Goal: Find specific page/section: Find specific page/section

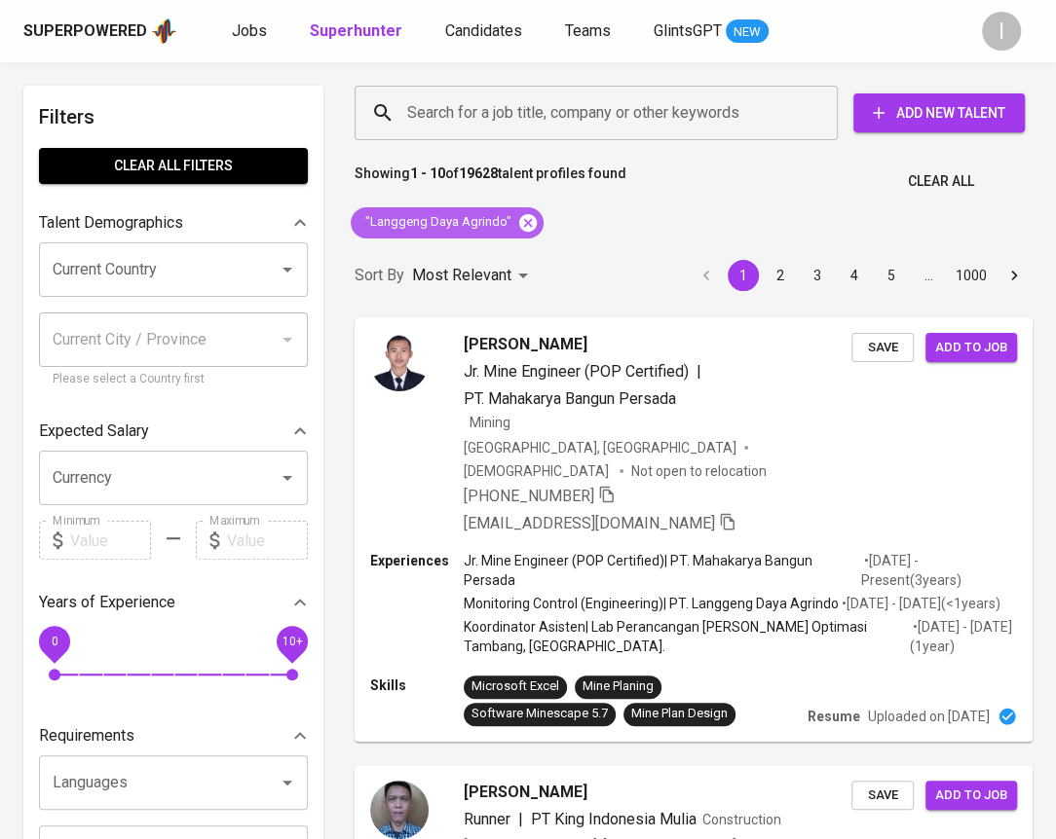
click at [522, 225] on icon at bounding box center [528, 222] width 18 height 18
click at [612, 131] on div "Search for a job title, company or other keywords" at bounding box center [595, 113] width 483 height 55
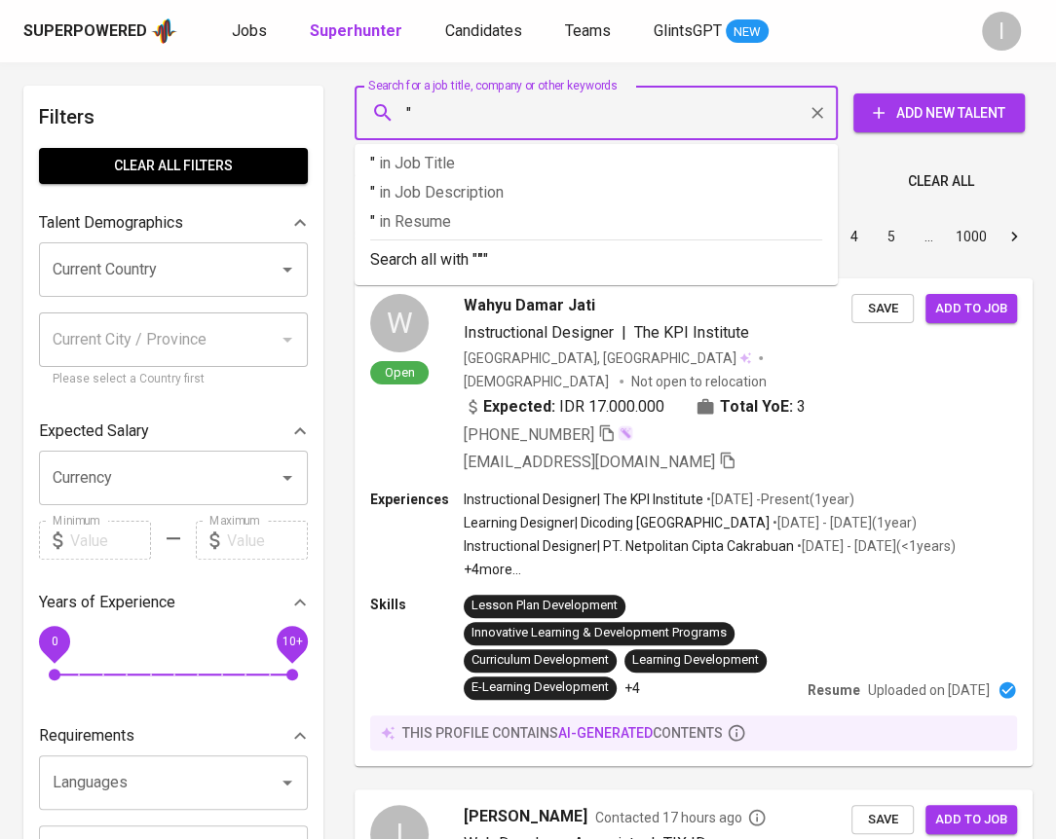
paste input "DOOHWAN DESIGN"
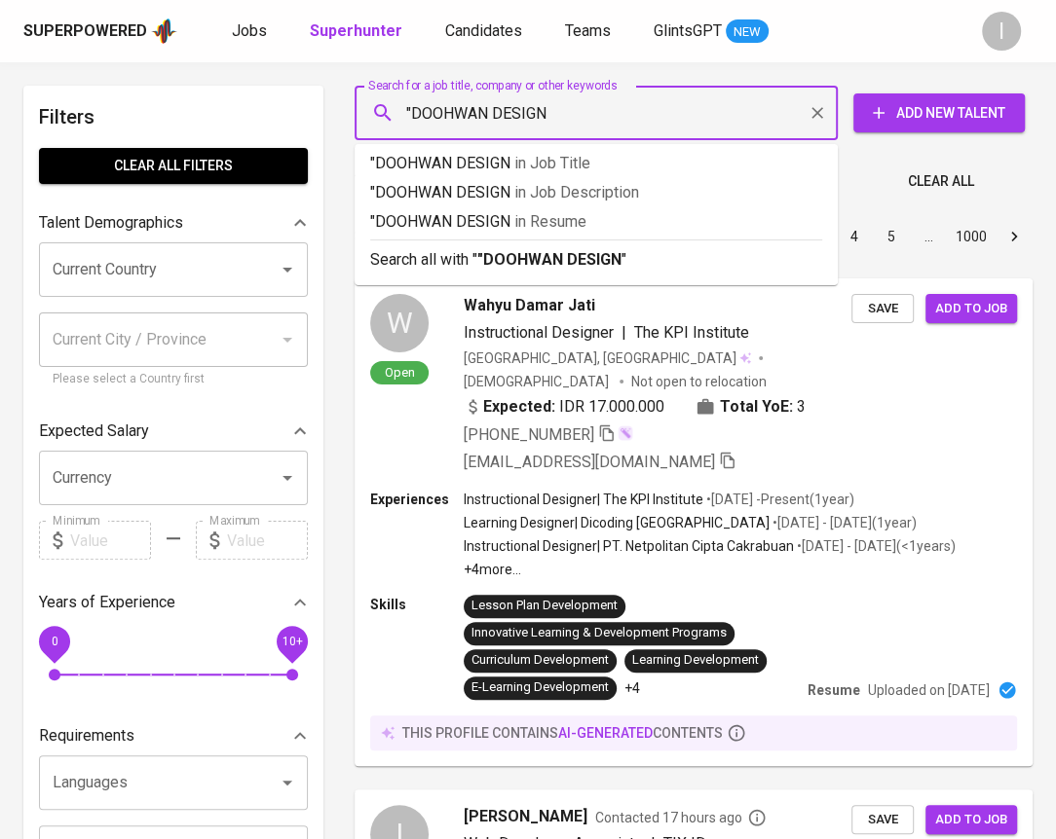
type input ""DOOHWAN DESIGN""
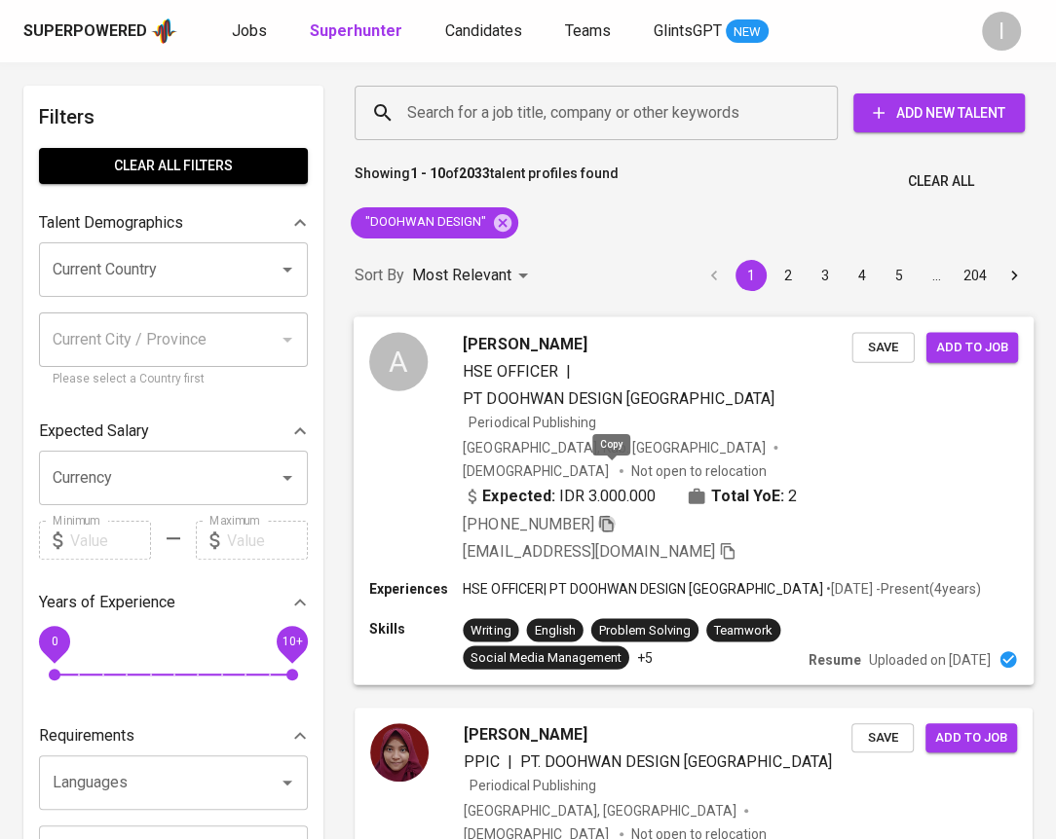
click at [611, 514] on icon "button" at bounding box center [607, 523] width 18 height 18
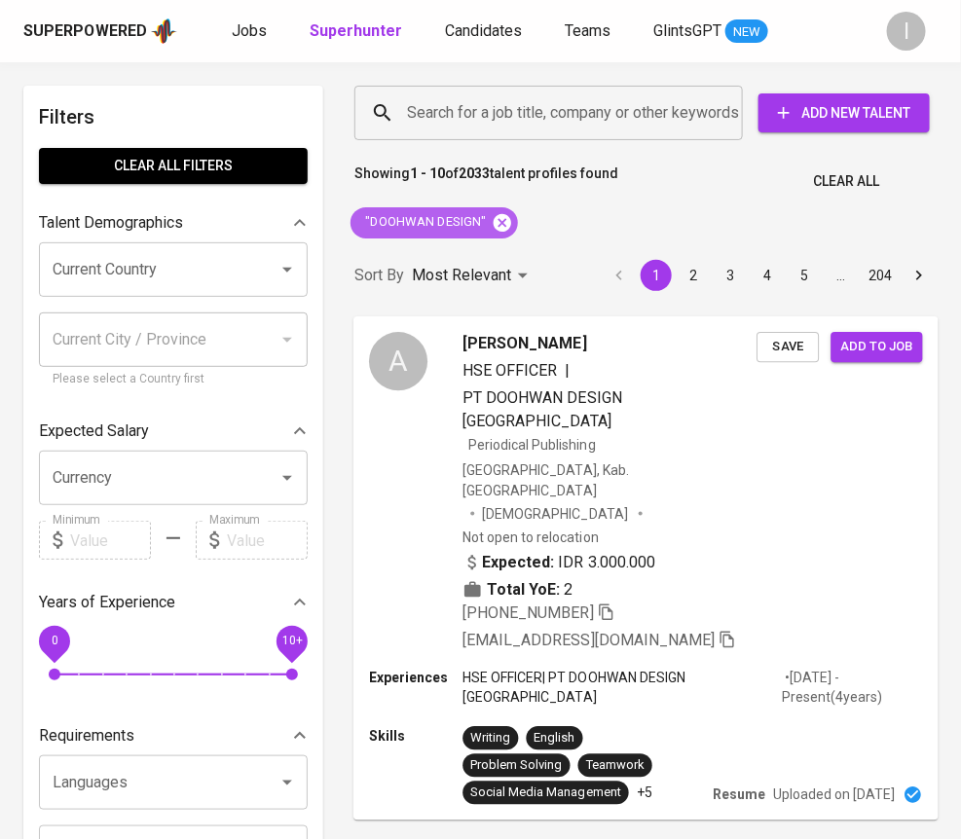
click at [497, 221] on icon at bounding box center [503, 222] width 18 height 18
click at [544, 115] on input "Search for a job title, company or other keywords" at bounding box center [553, 112] width 303 height 37
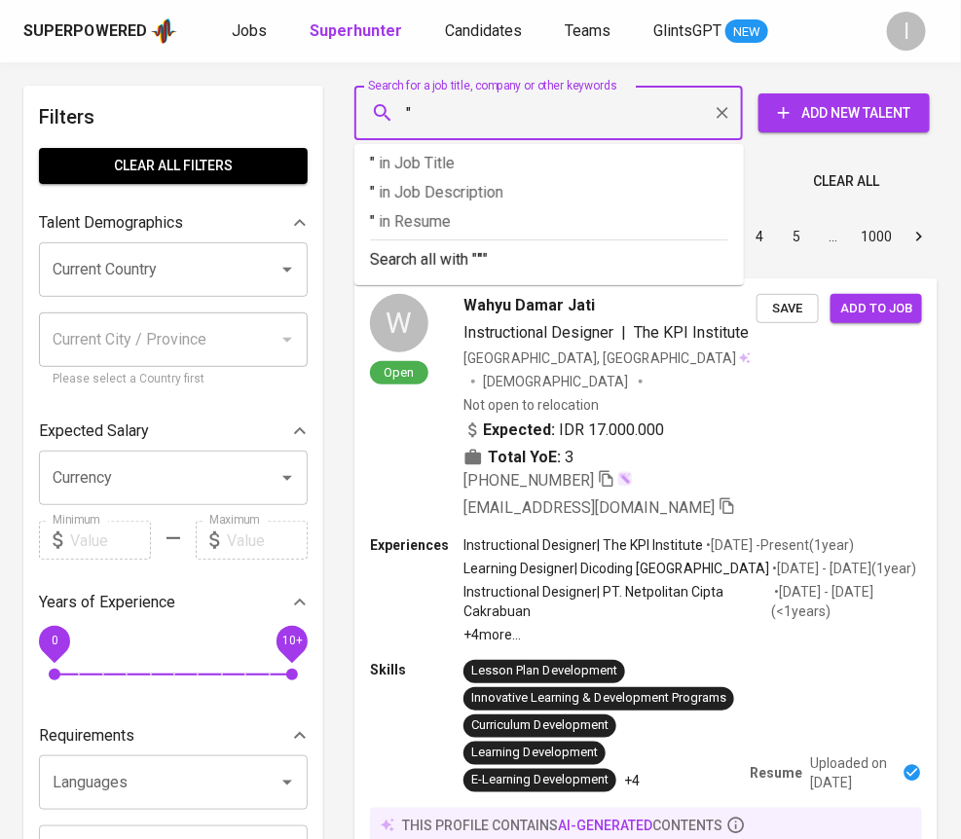
paste input "Omniraise"
type input ""Omniraise""
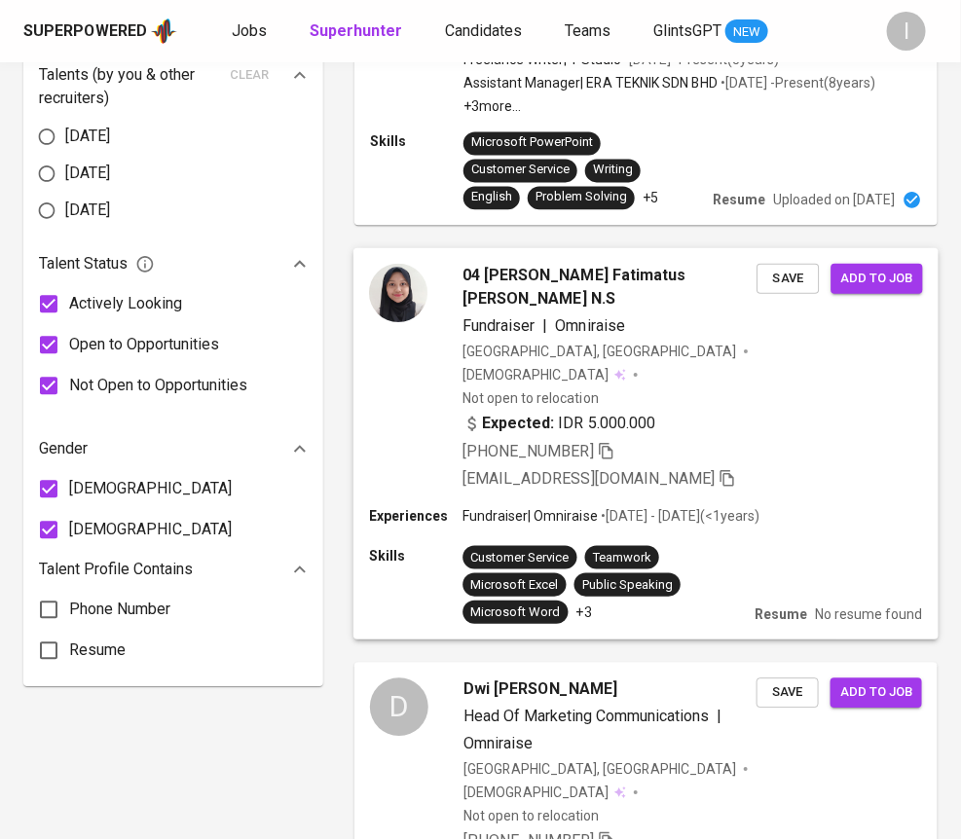
scroll to position [1322, 0]
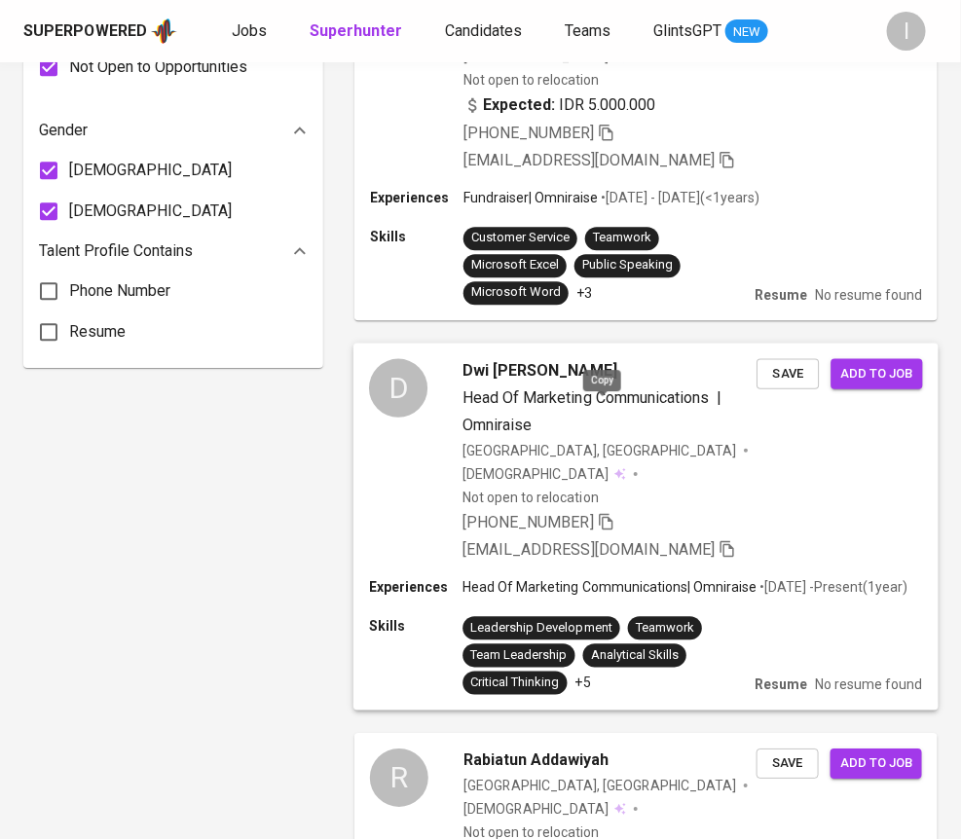
click at [601, 513] on icon "button" at bounding box center [607, 522] width 18 height 18
